Goal: Communication & Community: Answer question/provide support

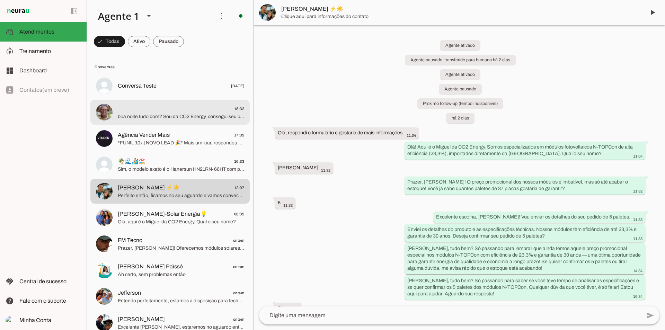
click at [157, 98] on md-item "18:32 boa noite tudo bom? Sou da CO2 Energy, consegui seu contato através dos n…" at bounding box center [169, 85] width 159 height 25
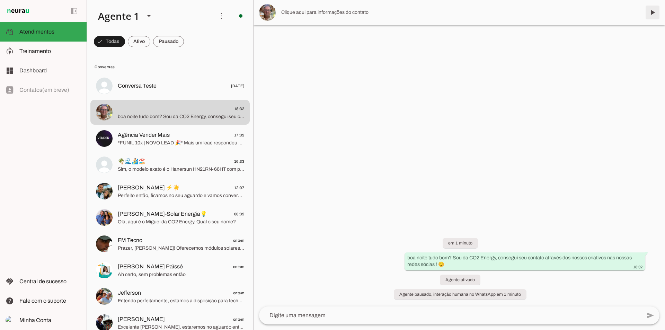
click at [655, 10] on span at bounding box center [652, 12] width 17 height 17
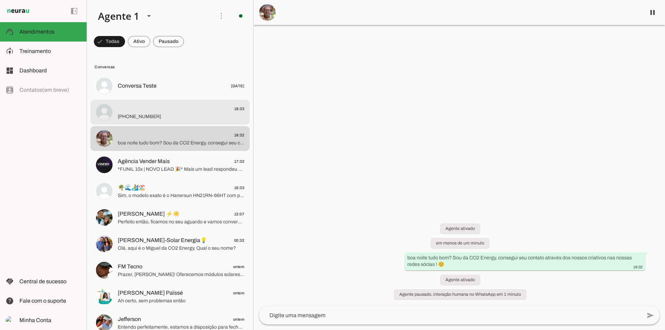
click at [156, 112] on span "18:33" at bounding box center [181, 109] width 126 height 9
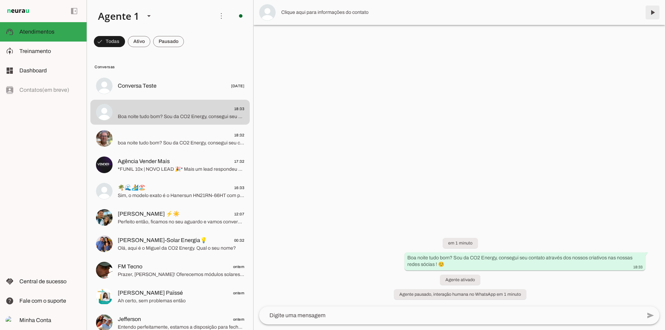
click at [645, 16] on span at bounding box center [652, 12] width 17 height 17
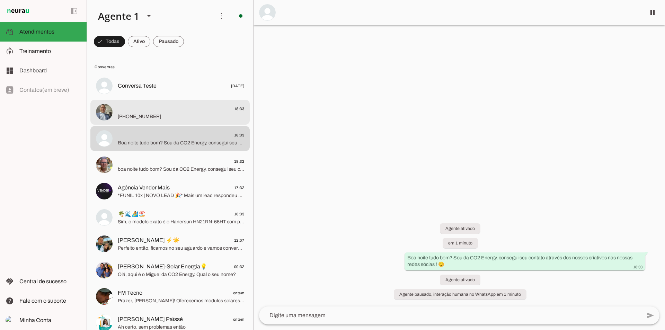
click at [169, 110] on span "18:33" at bounding box center [181, 109] width 126 height 9
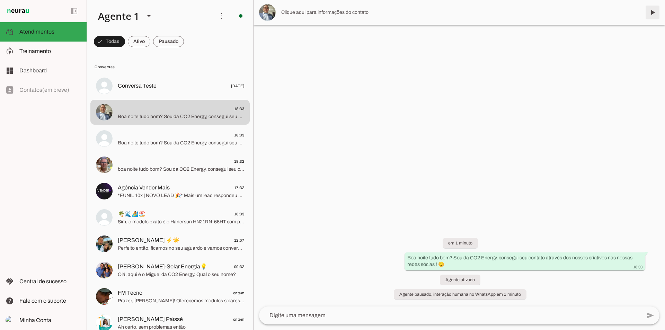
click at [655, 13] on span at bounding box center [652, 12] width 17 height 17
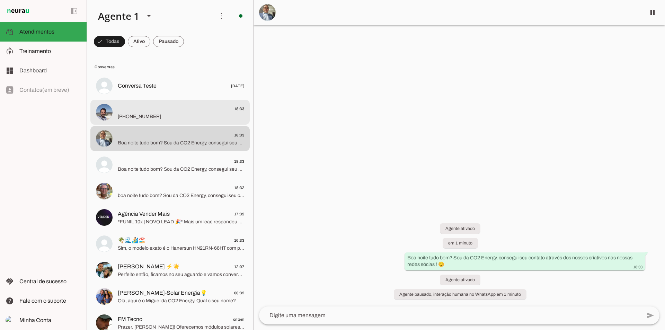
click at [189, 111] on span "18:33" at bounding box center [181, 109] width 126 height 9
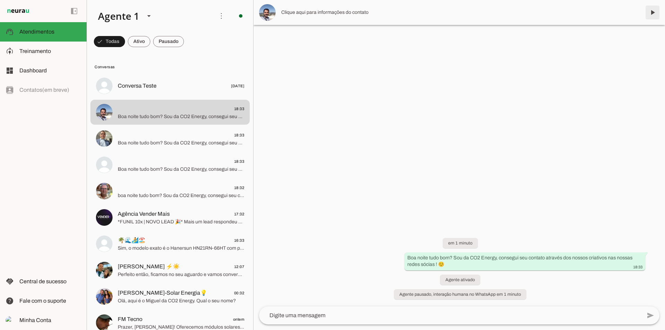
drag, startPoint x: 651, startPoint y: 9, endPoint x: 539, endPoint y: 0, distance: 112.2
click at [651, 9] on span at bounding box center [652, 12] width 17 height 17
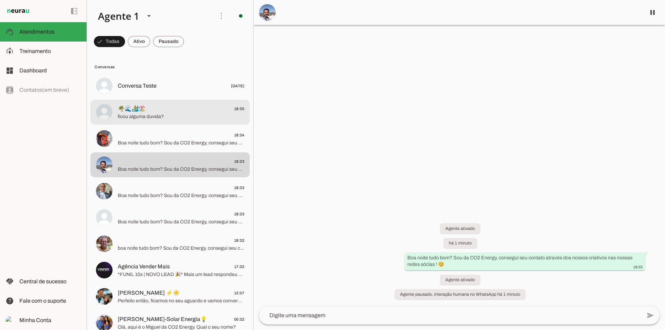
click at [168, 116] on span "ficou alguma duvida?" at bounding box center [181, 116] width 126 height 7
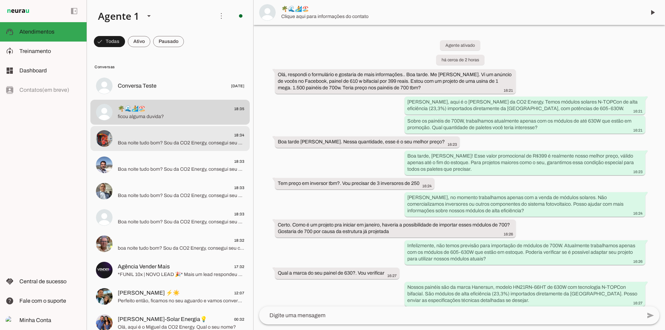
click at [178, 98] on md-item "18:34 Boa noite tudo bom? Sou da CO2 Energy, consegui seu contato através dos n…" at bounding box center [169, 85] width 159 height 25
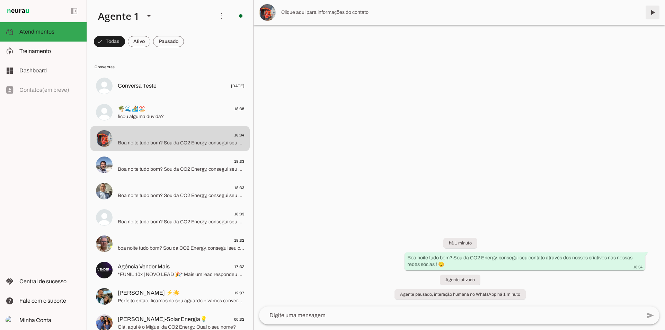
click at [647, 7] on span at bounding box center [652, 12] width 17 height 17
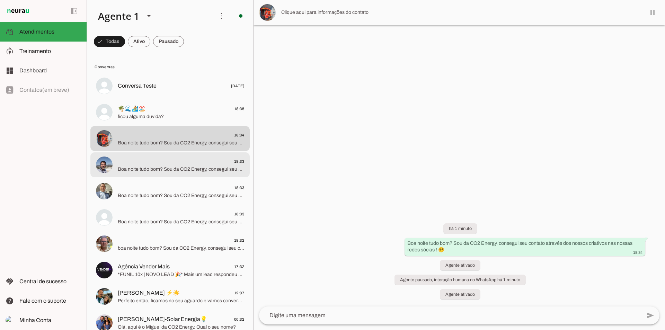
click at [170, 173] on span "Boa noite tudo bom? Sou da CO2 Energy, consegui seu contato através dos nossos …" at bounding box center [181, 169] width 126 height 7
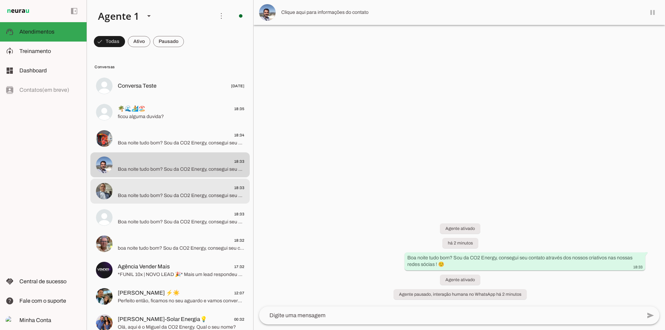
click at [161, 191] on span "18:33" at bounding box center [181, 188] width 126 height 9
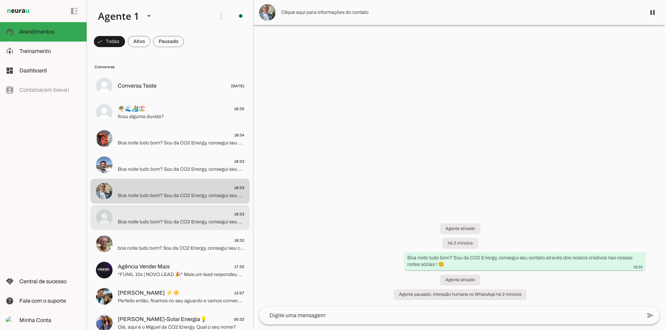
click at [120, 219] on span "Boa noite tudo bom? Sou da CO2 Energy, consegui seu contato através dos nossos …" at bounding box center [181, 222] width 126 height 7
